Goal: Task Accomplishment & Management: Manage account settings

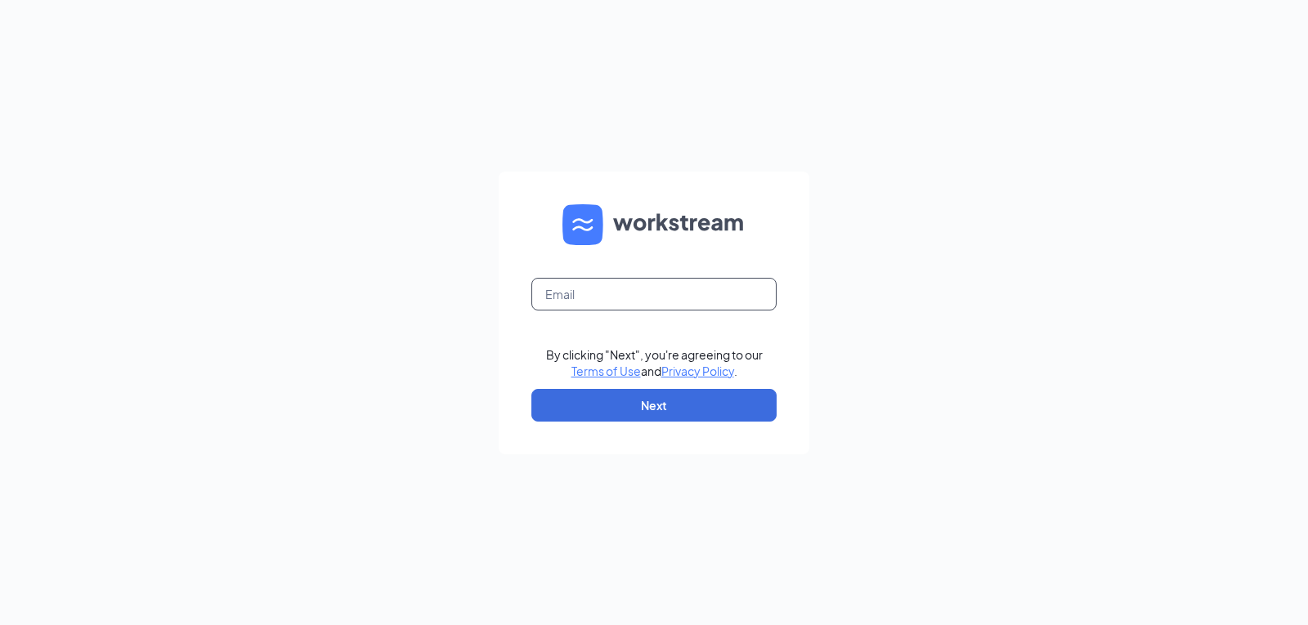
click at [607, 293] on input "text" at bounding box center [653, 294] width 245 height 33
type input "triarc09@bojrdu.com"
click at [669, 402] on button "Next" at bounding box center [653, 405] width 245 height 33
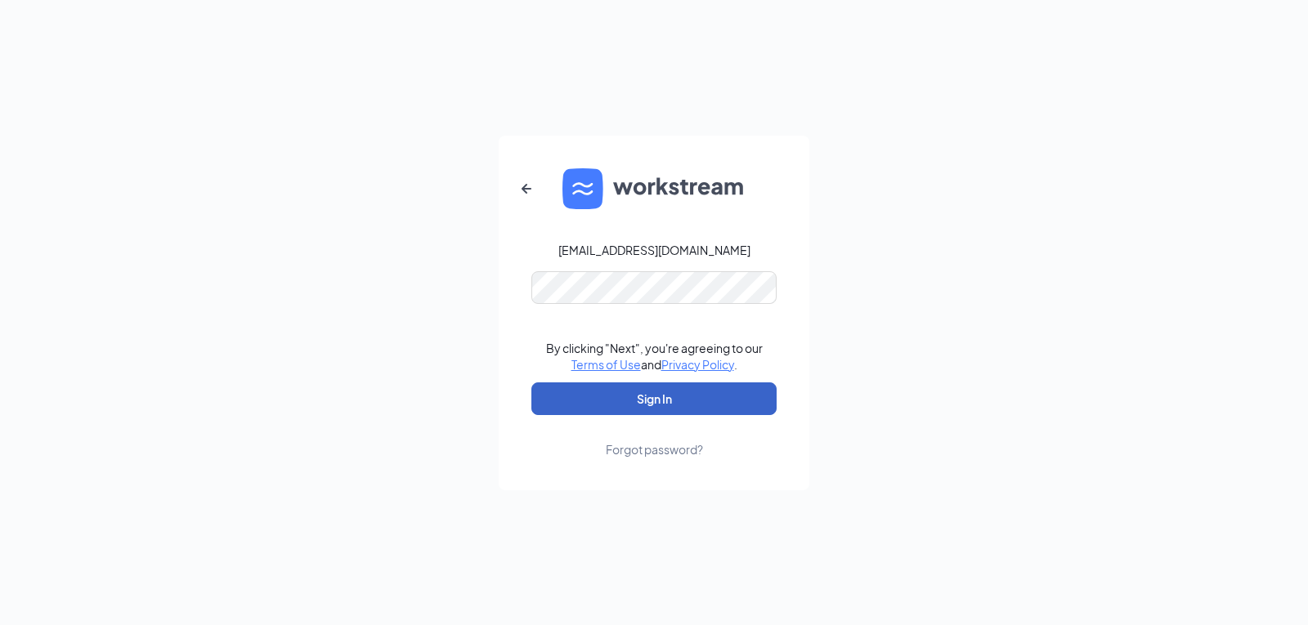
click at [669, 397] on button "Sign In" at bounding box center [653, 399] width 245 height 33
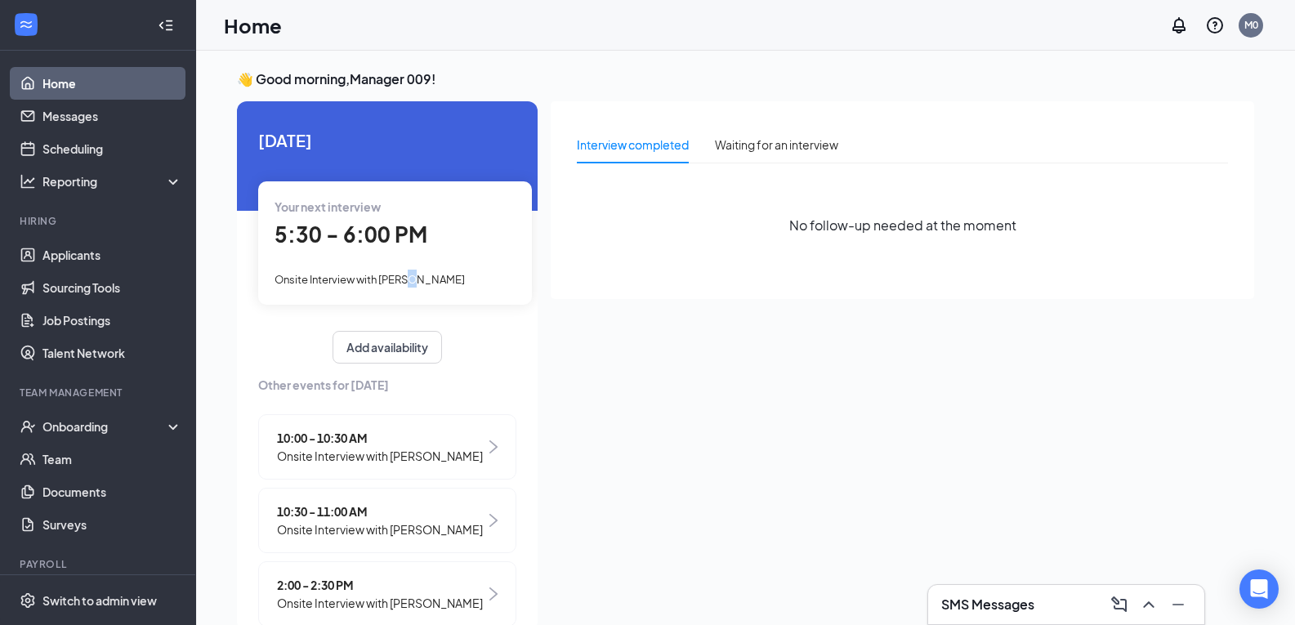
click at [413, 280] on span "Onsite Interview with [PERSON_NAME]" at bounding box center [370, 279] width 190 height 13
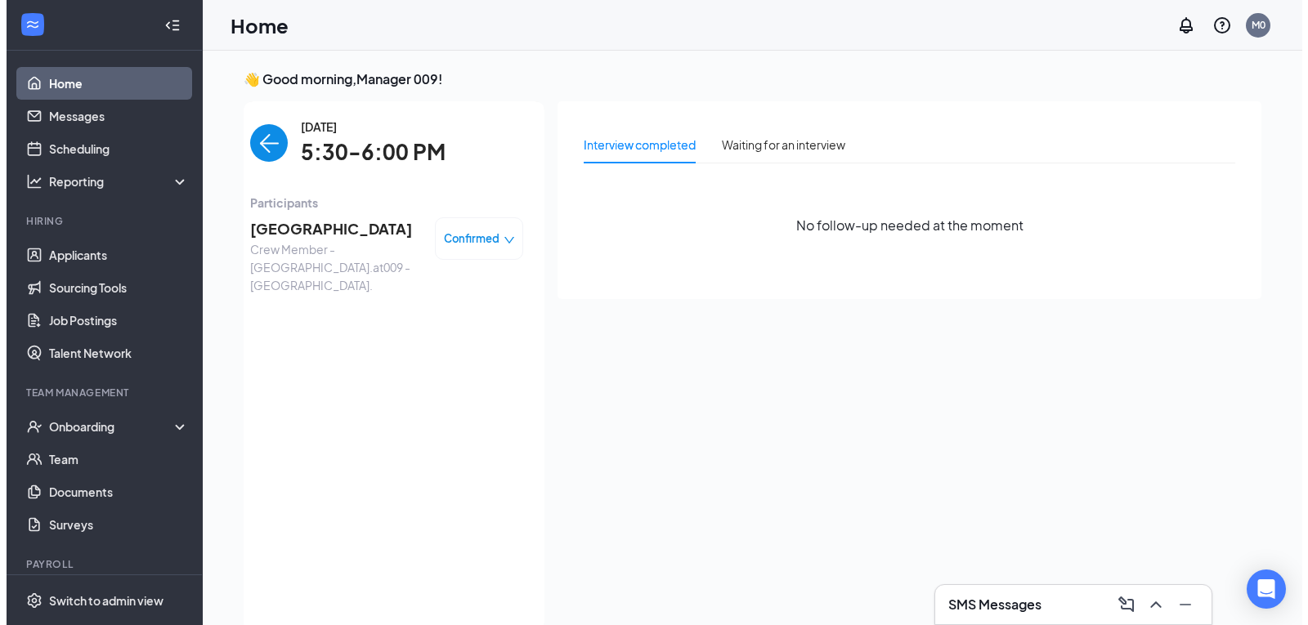
scroll to position [7, 0]
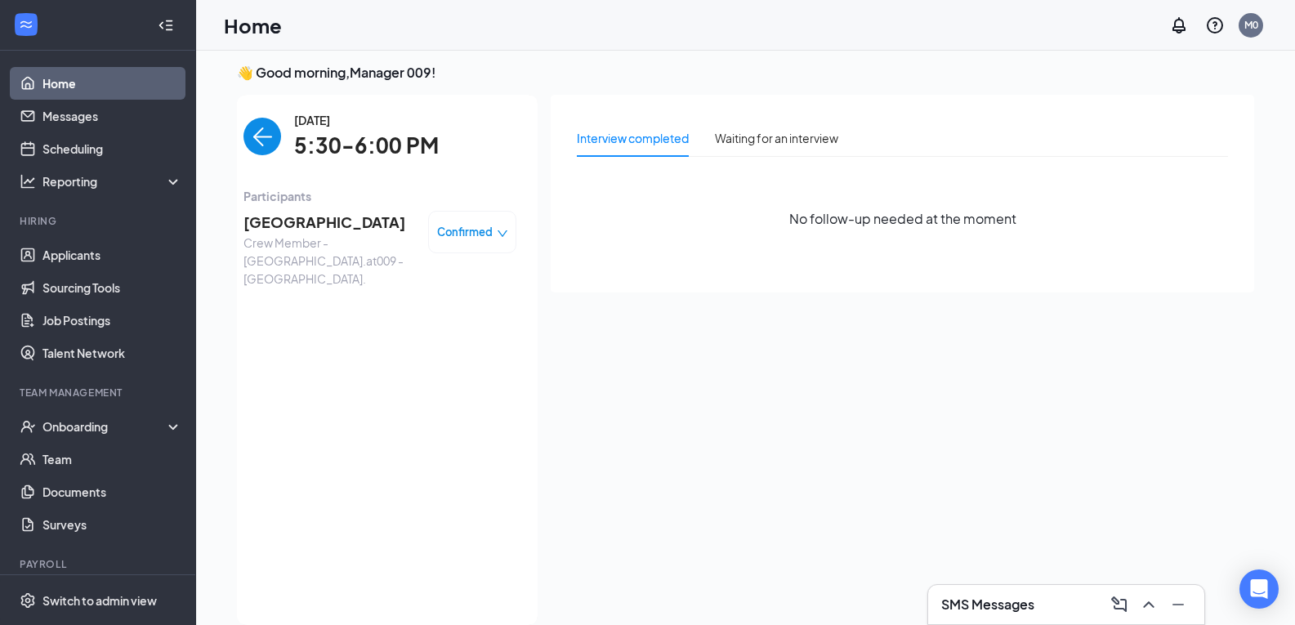
click at [276, 217] on span "[GEOGRAPHIC_DATA]" at bounding box center [330, 222] width 172 height 23
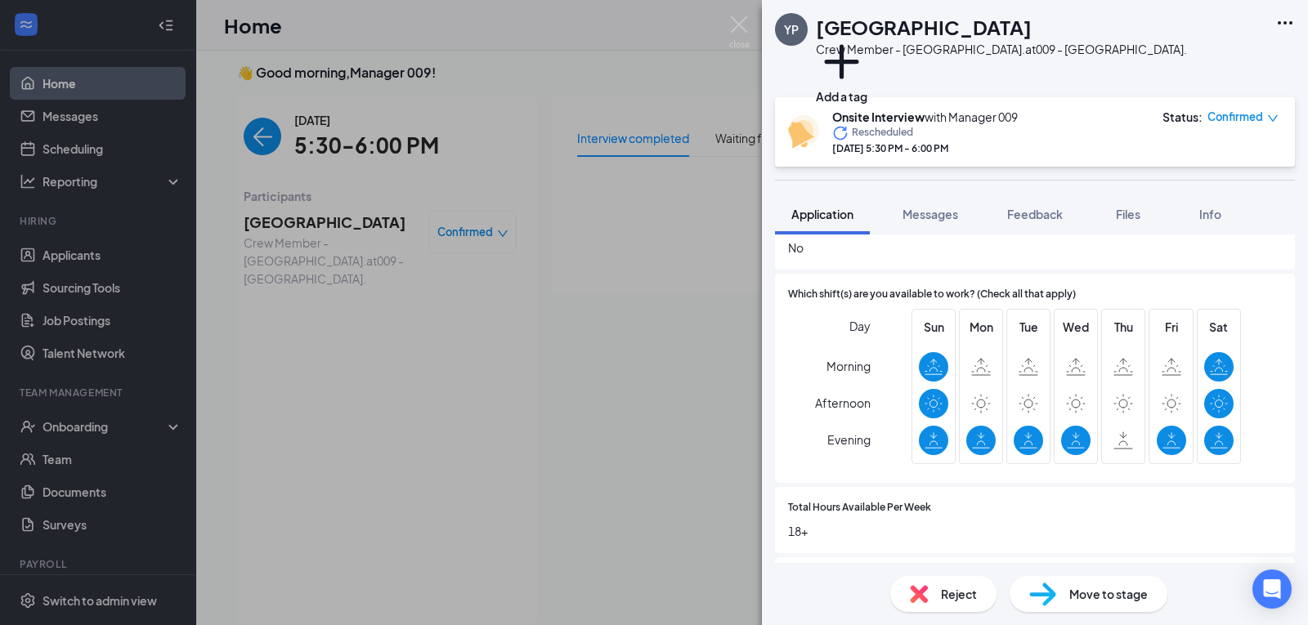
scroll to position [981, 0]
